Goal: Information Seeking & Learning: Learn about a topic

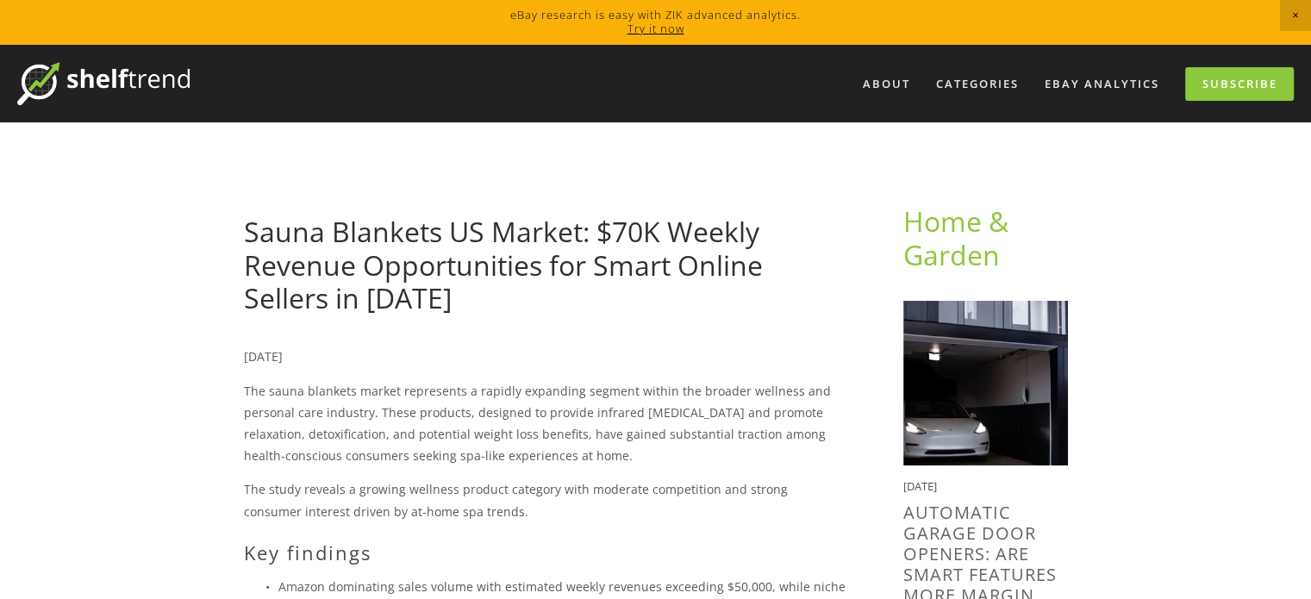
click at [139, 85] on img at bounding box center [103, 83] width 172 height 43
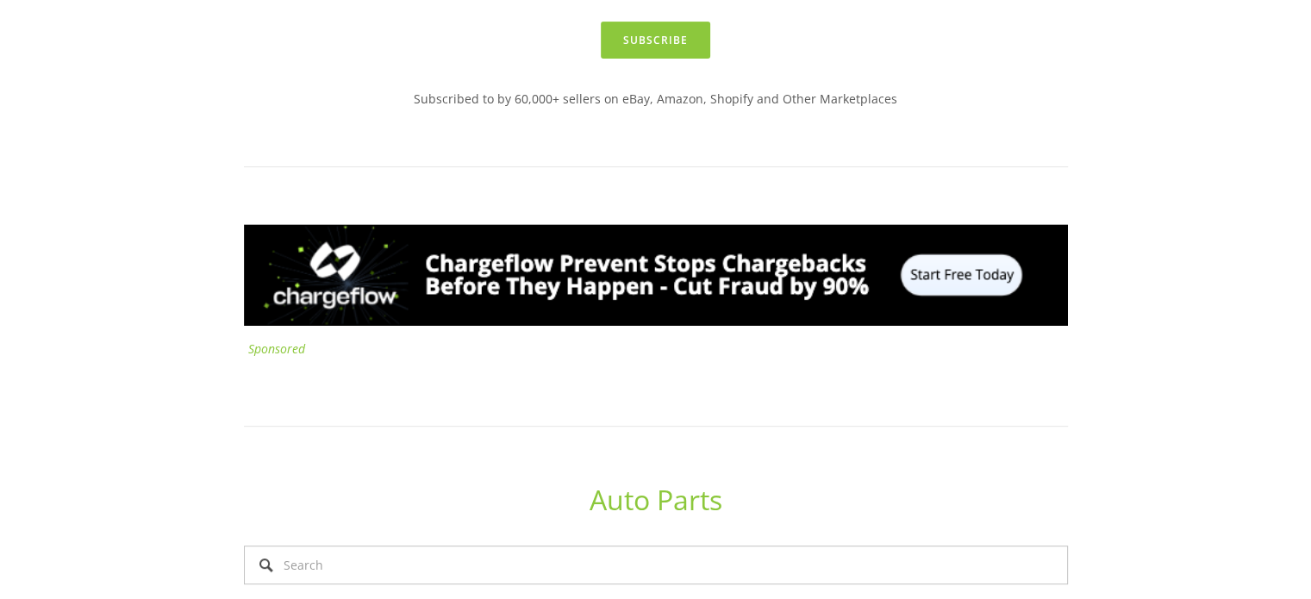
scroll to position [862, 0]
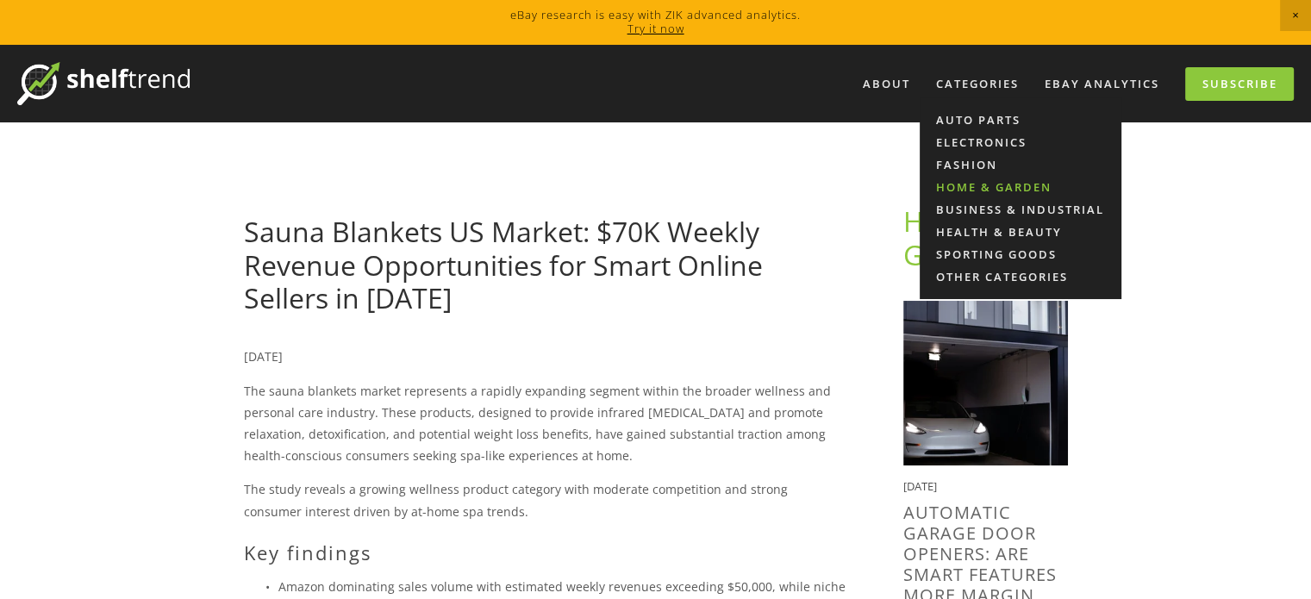
click at [986, 187] on link "Home & Garden" at bounding box center [1021, 187] width 202 height 22
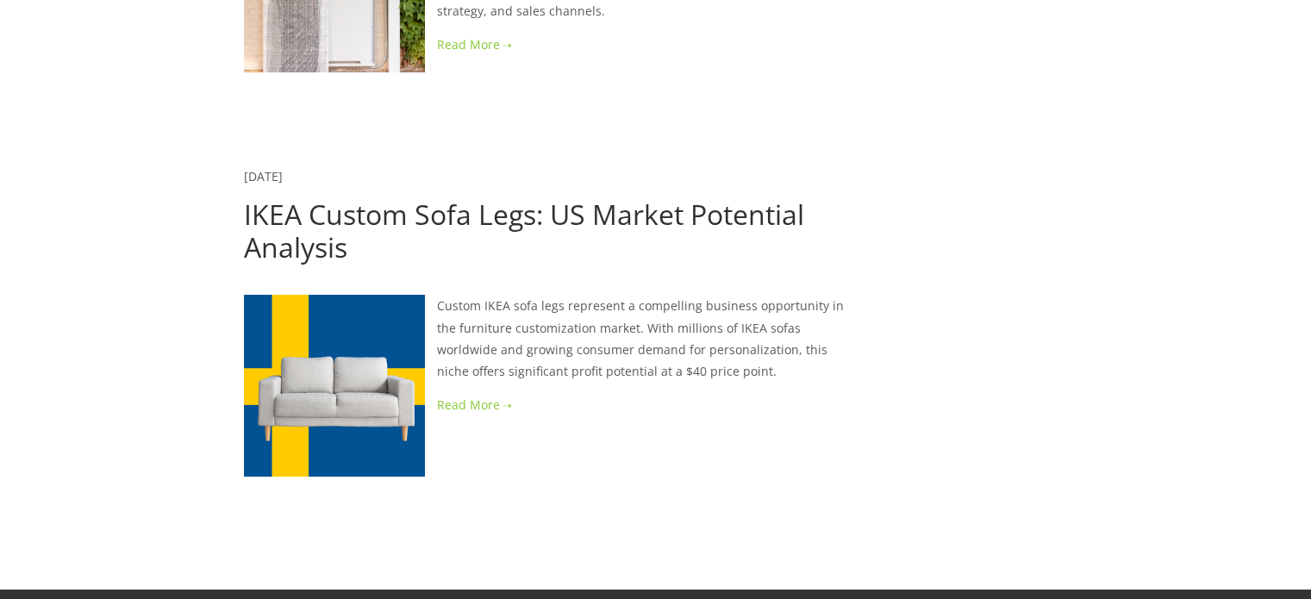
scroll to position [6351, 0]
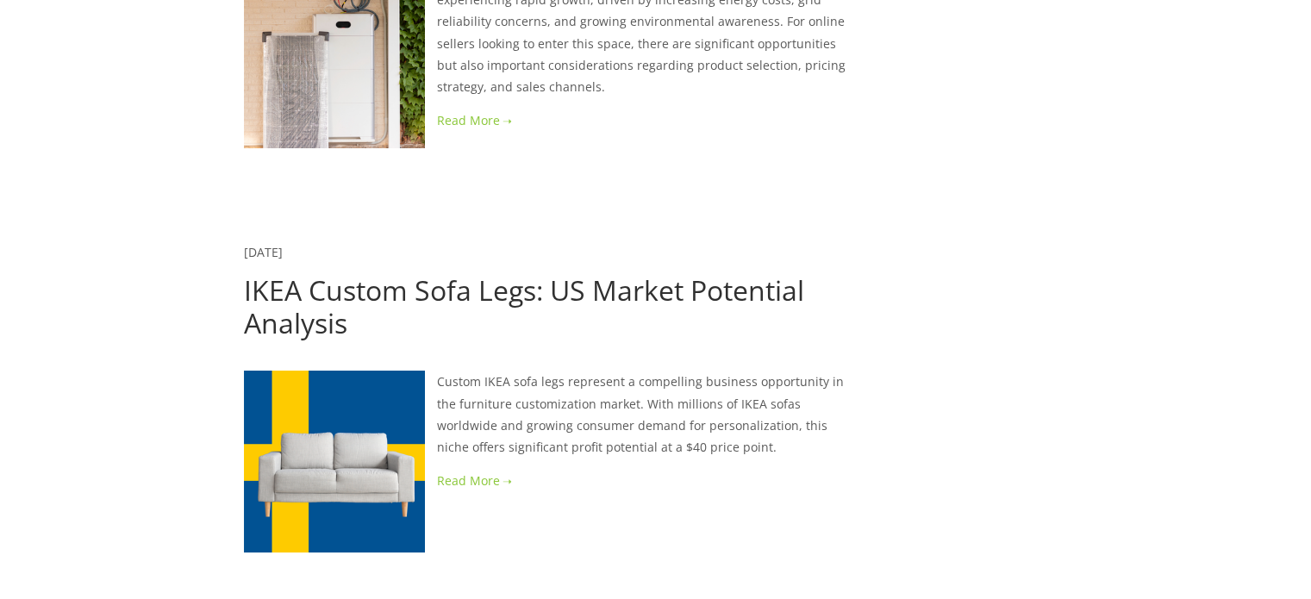
click at [553, 272] on link "IKEA Custom Sofa Legs: US Market Potential Analysis" at bounding box center [524, 307] width 560 height 70
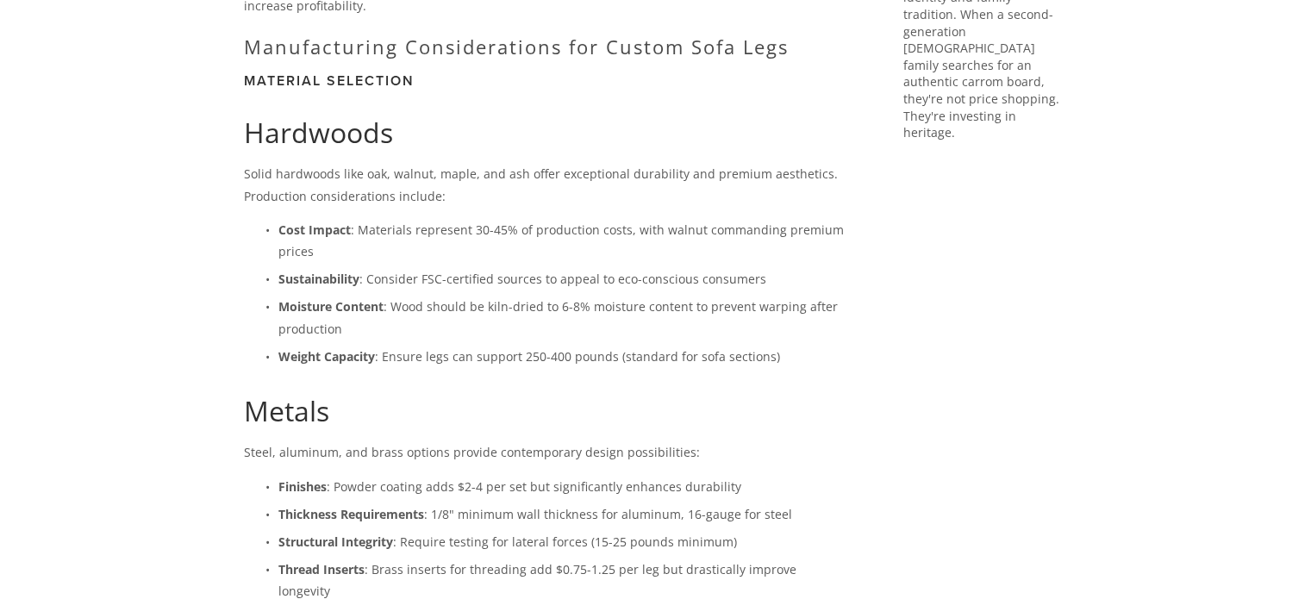
scroll to position [2069, 0]
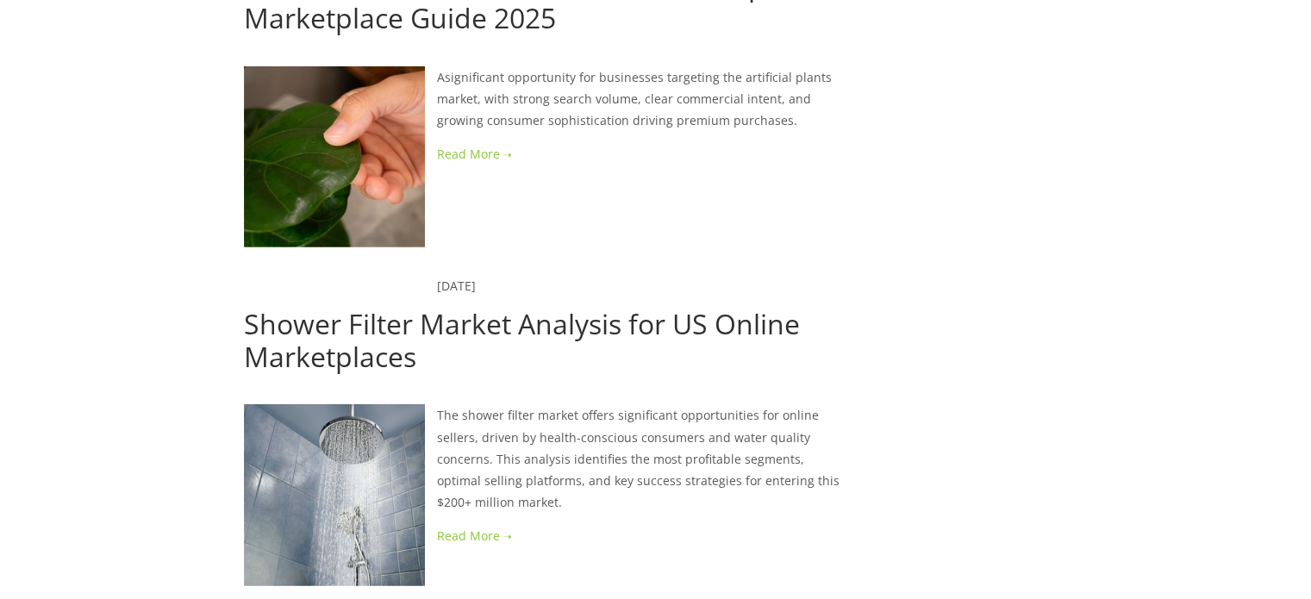
scroll to position [4627, 0]
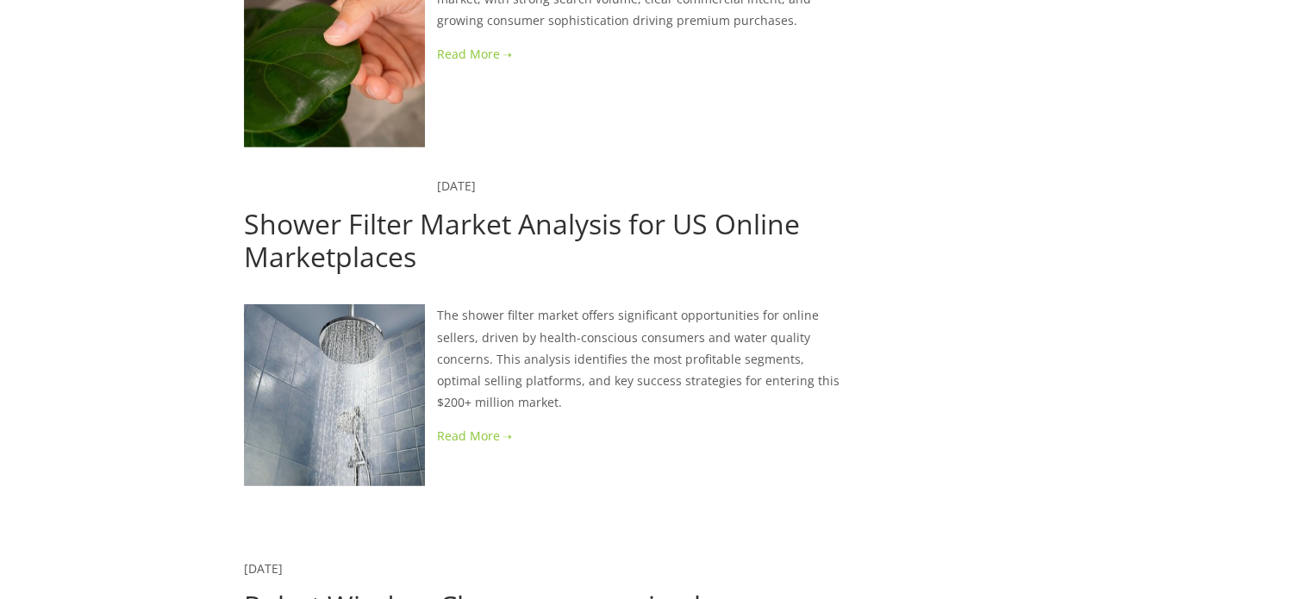
click at [439, 205] on link "Shower Filter Market Analysis for US Online Marketplaces" at bounding box center [522, 240] width 556 height 70
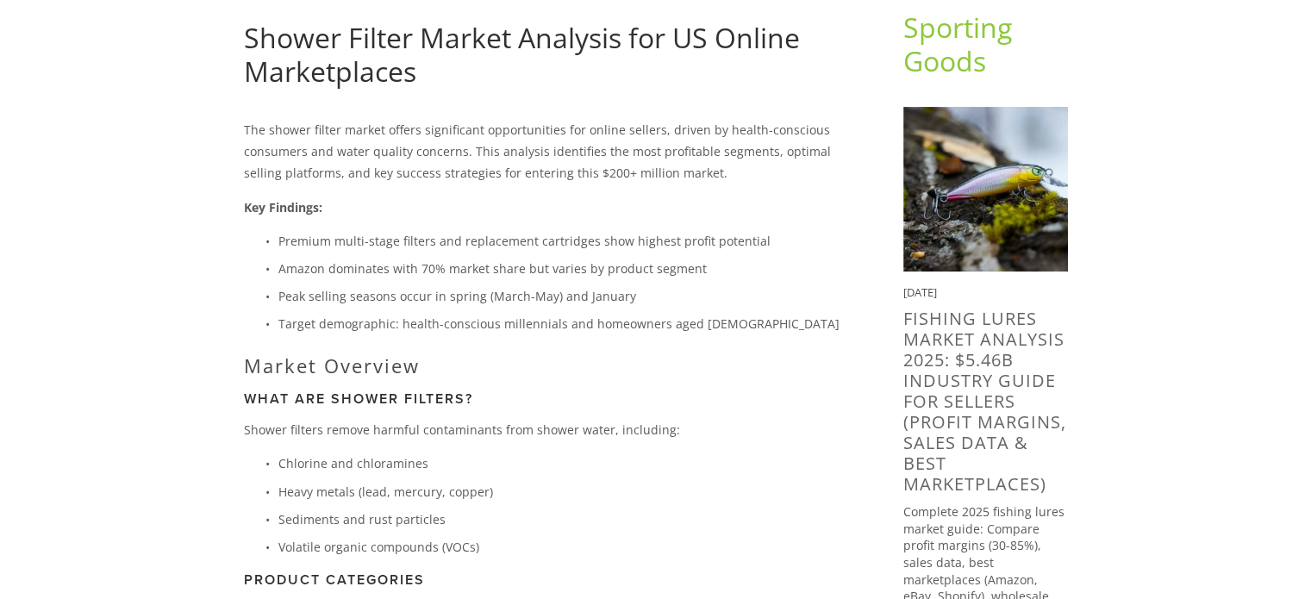
scroll to position [176, 0]
